Goal: Task Accomplishment & Management: Use online tool/utility

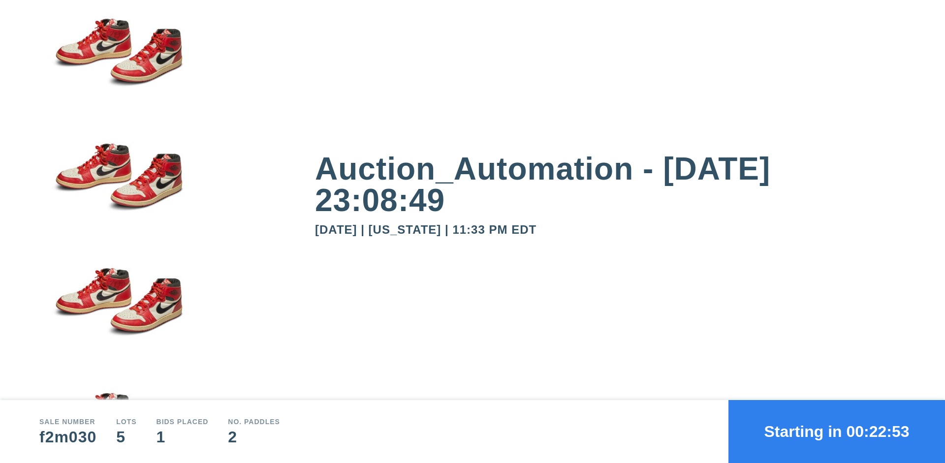
click at [837, 432] on button "Starting in 00:22:53" at bounding box center [836, 431] width 217 height 63
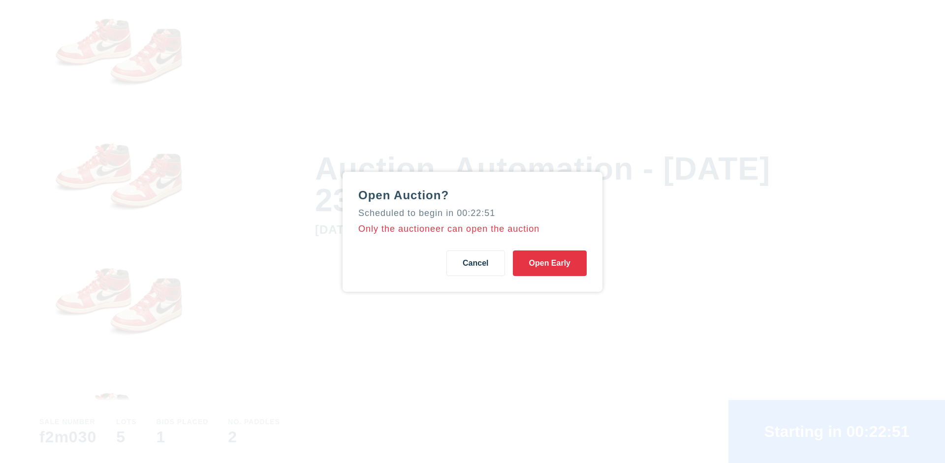
click at [550, 263] on button "Open Early" at bounding box center [550, 263] width 74 height 26
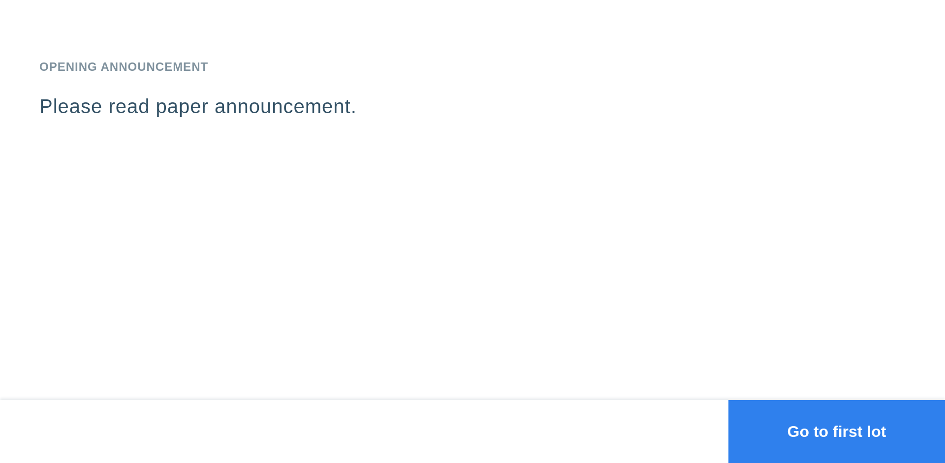
click at [837, 432] on button "Go to first lot" at bounding box center [836, 431] width 217 height 63
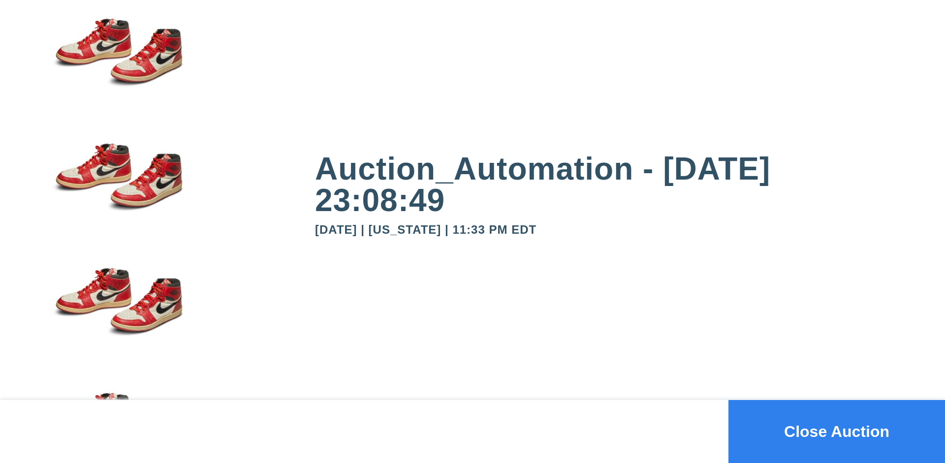
click at [837, 432] on button "Close Auction" at bounding box center [836, 431] width 217 height 63
